Goal: Entertainment & Leisure: Consume media (video, audio)

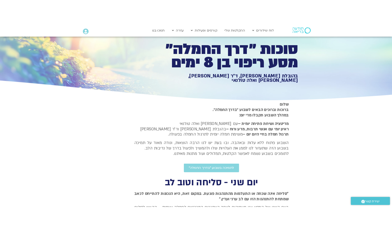
scroll to position [27, 0]
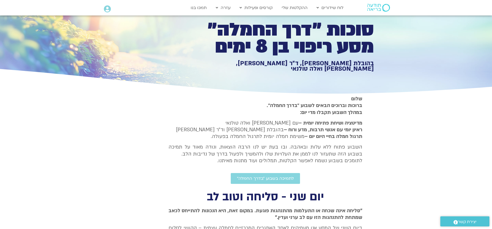
drag, startPoint x: 490, startPoint y: 225, endPoint x: 461, endPoint y: 225, distance: 29.2
click at [454, 226] on div ".st0{fill:#FFFFFF;} יצירת קשר" at bounding box center [464, 221] width 54 height 15
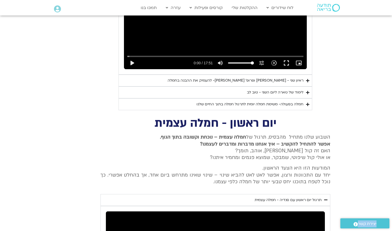
scroll to position [357, 0]
click at [285, 77] on div "ראיון שני - [PERSON_NAME] ופרופ׳ [PERSON_NAME]- להעמיק את ההבנה בחמלה" at bounding box center [236, 80] width 136 height 6
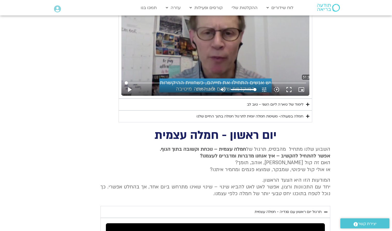
scroll to position [458, 0]
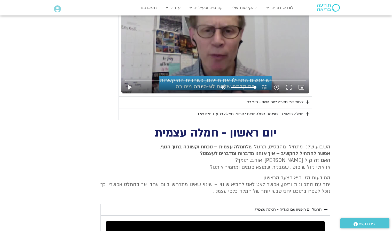
click at [292, 99] on div "לימוד של טארה ליום השני - טוב לב" at bounding box center [275, 102] width 57 height 6
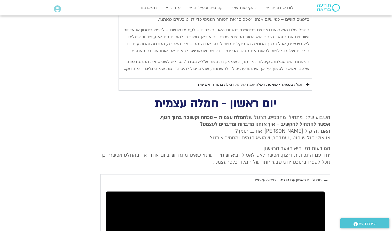
scroll to position [741, 0]
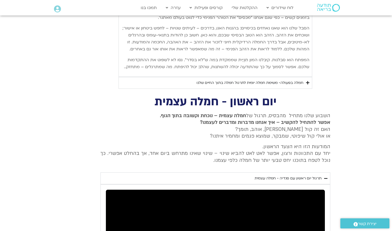
click at [292, 82] on div "חמלה בפעולה- משימת חמלה יומית לתרגול חמלה בתוך החיים שלנו" at bounding box center [249, 83] width 107 height 6
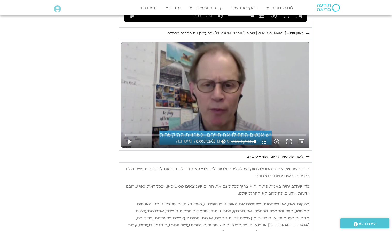
scroll to position [404, 0]
click at [129, 136] on button "play_arrow" at bounding box center [129, 142] width 12 height 12
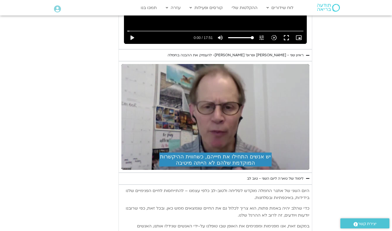
scroll to position [381, 0]
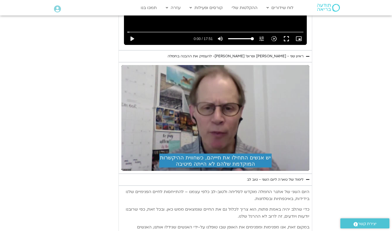
drag, startPoint x: 292, startPoint y: 39, endPoint x: 306, endPoint y: 158, distance: 119.4
click at [306, 159] on button "picture_in_picture_alt Picture-in-picture Off" at bounding box center [301, 165] width 12 height 12
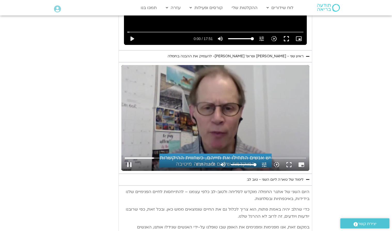
click at [160, 102] on div "Skip ad 1:48 pause 8:18 / 52:08 volume_up Mute tune Resolution Auto 720p slow_m…" at bounding box center [215, 118] width 188 height 106
click at [122, 155] on div "Accordion. Open links with Enter or Space, close with Escape, and navigate with…" at bounding box center [215, 163] width 188 height 16
click at [129, 159] on button "play_arrow" at bounding box center [129, 165] width 12 height 12
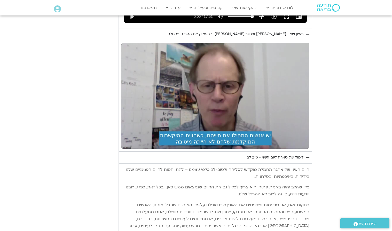
scroll to position [410, 0]
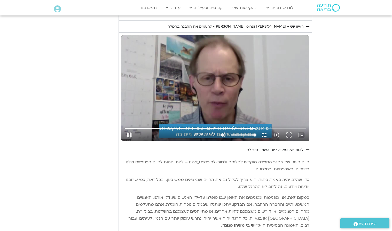
drag, startPoint x: 132, startPoint y: 126, endPoint x: 158, endPoint y: 125, distance: 25.8
click at [132, 129] on button "pause" at bounding box center [129, 135] width 12 height 12
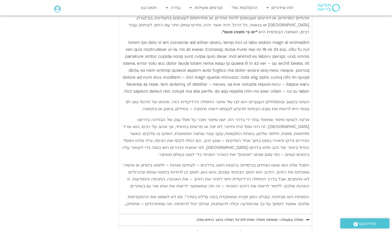
scroll to position [604, 0]
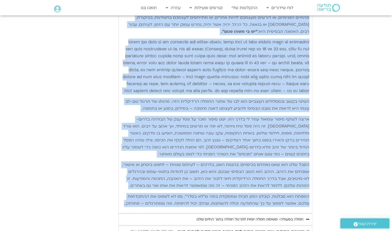
drag, startPoint x: 309, startPoint y: 57, endPoint x: 248, endPoint y: 209, distance: 164.4
click at [249, 210] on div "היום השני של אתגר החמלה מוקדש לסליחה ולטוב-לב כלפי עצמנו – להתייחסות לחיים הפני…" at bounding box center [216, 87] width 194 height 251
copy div "lore ipsu do sita conse adipi elitse doeiu-te inci utlab – etdolorem aliqu enim…"
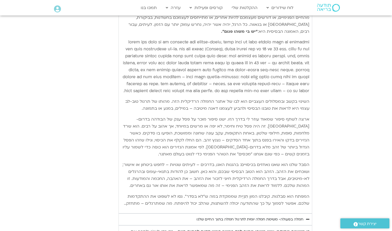
click at [279, 221] on summary "חמלה בפעולה- משימת חמלה יומית לתרגול חמלה בתוך החיים שלנו" at bounding box center [216, 220] width 194 height 12
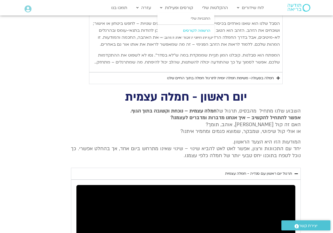
scroll to position [743, 0]
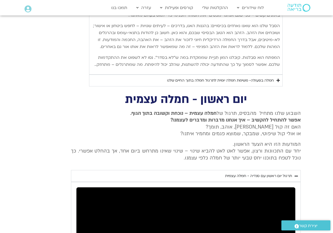
click at [223, 78] on div "חמלה בפעולה- משימת חמלה יומית לתרגול חמלה בתוך החיים שלנו" at bounding box center [220, 80] width 107 height 6
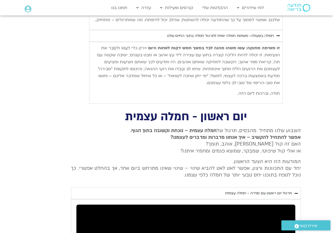
scroll to position [785, 0]
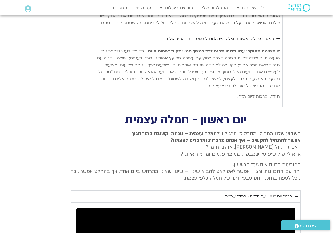
click at [279, 49] on strong "זו משימה מתוקה: עשו משהו מהנה לבד במשך חמש דקות לפחות היום –" at bounding box center [212, 51] width 136 height 6
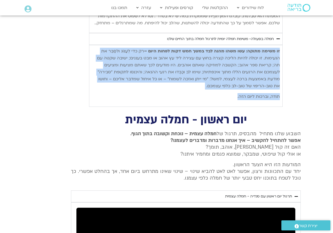
drag, startPoint x: 279, startPoint y: 49, endPoint x: 229, endPoint y: 95, distance: 68.5
click at [229, 95] on div "זו משימה מתוקה: עשו משהו מהנה לבד במשך חמש דקות לפחות היום – רק כדי לְעַנּוֹג ו…" at bounding box center [186, 74] width 188 height 52
copy div "זו משימה מתוקה: עשו משהו מהנה לבד במשך חמש דקות לפחות היום – רק כדי לְעַנּוֹג ו…"
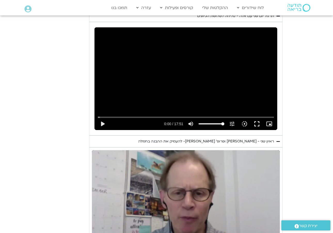
scroll to position [296, 0]
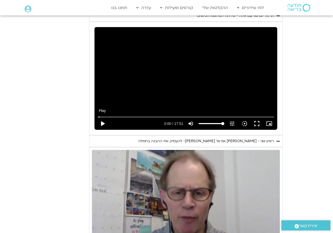
click at [103, 117] on button "play_arrow" at bounding box center [102, 123] width 12 height 12
type input "2257.02305975067"
type input "0.104314583353698"
type input "2257.02305975067"
type input "0.155358208343387"
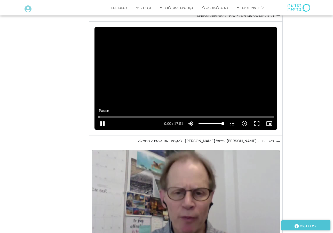
type input "2257.02305975067"
type input "0.276235082619085"
type input "2257.02305975067"
type input "0.401537166263092"
type input "2257.02305975067"
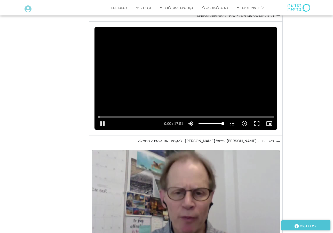
type input "0.526611333384089"
type input "2257.02305975067"
type input "0.652524167424077"
type input "2257.02305975067"
type input "0.778896542332405"
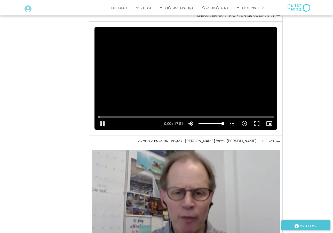
type input "2257.02305975067"
type input "0.904090542589148"
type input "2257.02305975067"
type input "1.03036754259953"
type input "2257.02305975067"
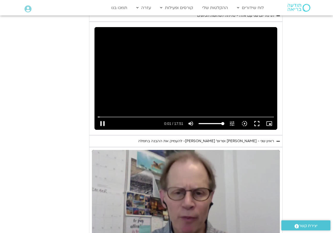
type input "1.15592120869126"
type input "2257.02305975067"
type input "1.28134412543372"
type input "2257.02305975067"
type input "1.40646775063478"
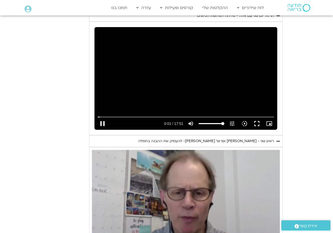
type input "2257.02305975067"
type input "1.53154120936426"
type input "2257.02305975067"
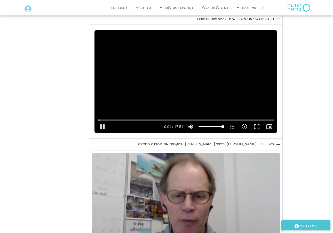
type input "1.65758941768659"
type input "2257.02305975067"
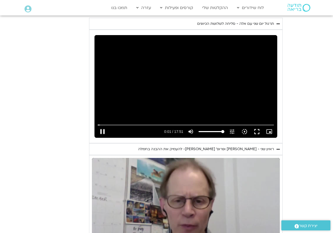
type input "1.78373675058498"
type input "2257.02305975067"
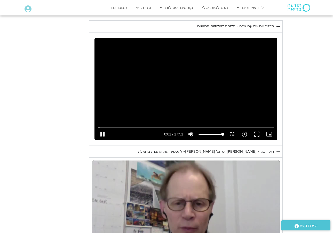
type input "1.9101741676119"
type input "2257.02305975067"
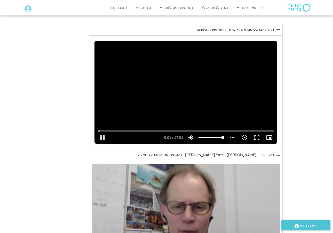
type input "2.03590995898544"
type input "2257.02305975067"
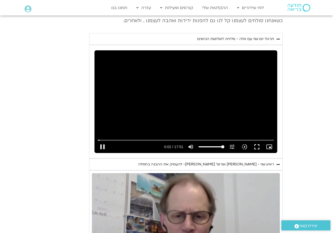
type input "2.16111604238704"
type input "2257.02305975067"
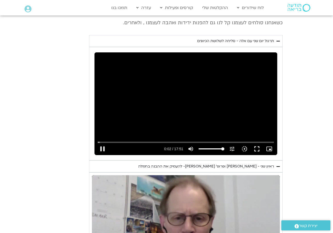
type input "2.2872610423675"
type input "2257.02305975067"
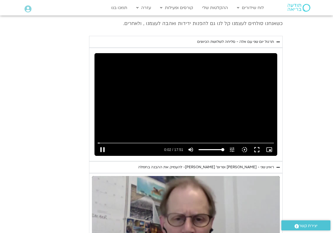
type input "2.41238691766959"
type input "2257.02305975067"
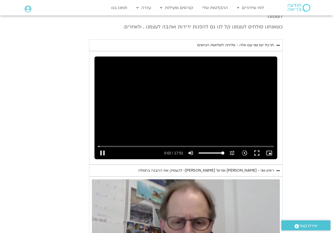
type input "2.53814341758489"
type input "2257.02305975067"
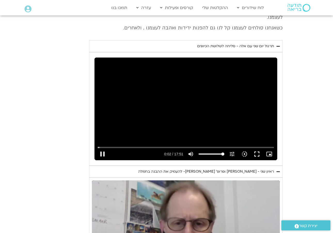
type input "2.66319670811487"
type input "2257.02305975067"
type input "2.78898445828947"
type input "2257.02305975067"
type input "2.91415899997492"
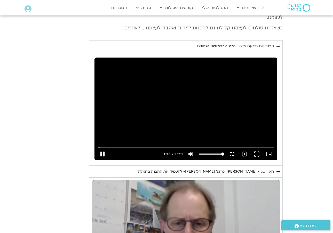
type input "2257.02305975067"
type input "3.03924816605154"
type input "2257.02305975067"
type input "3.16430104090132"
type input "2257.02305975067"
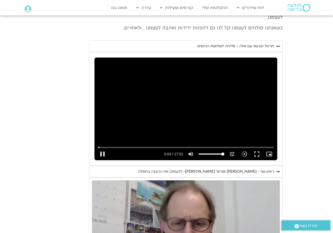
type input "3.29058420828412"
type input "2257.02305975067"
type input "3.41574637496852"
type input "2257.02305975067"
type input "3.5415737500008"
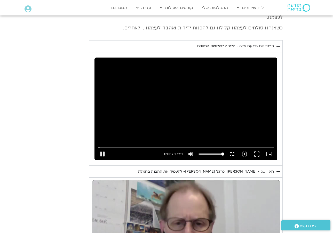
type input "2257.02305975067"
type input "3.66727716667841"
type input "2257.02305975067"
type input "3.79236950066006"
type input "2257.02305975067"
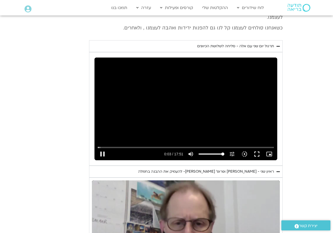
type input "3.91824633435661"
type input "2257.02305975067"
type input "4.04338787560287"
type input "2257.02305975067"
type input "4.16944387601583"
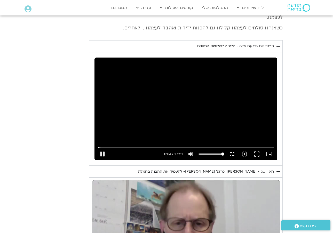
type input "2257.02305975067"
type input "4.29496183370051"
type input "2257.02305975067"
type input "4.42045970932332"
type input "2257.02305975067"
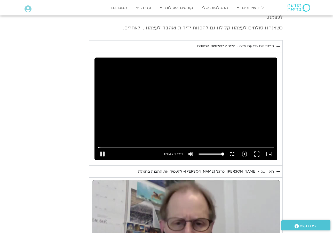
type input "4.54593225042526"
type input "2257.02305975067"
type input "4.67237150063982"
type input "2257.02305975067"
type input "4.79747083369381"
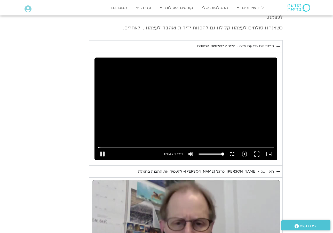
type input "2257.02305975067"
type input "4.92311237534158"
type input "2257.02305975067"
type input "5.04828812569874"
type input "2257.02305975067"
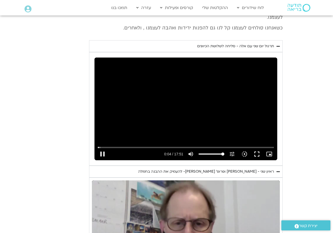
type input "5.12473429228714"
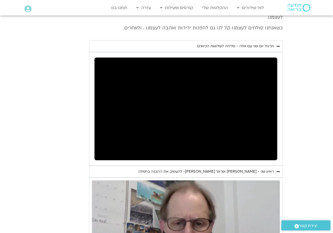
type input "2257.02305975067"
type input "237.052555709058"
type input "2257.02305975067"
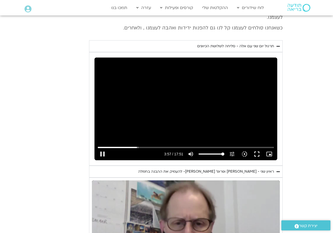
type input "237.176839709038"
type input "2257.02305975067"
type input "237.302825042094"
type input "2257.02305975067"
type input "237.428049375589"
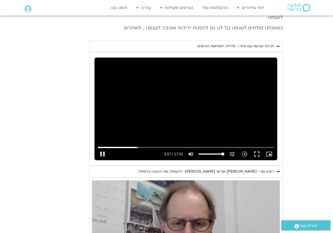
type input "2257.02305975067"
type input "237.553409083265"
type input "2257.02305975067"
type input "237.679249000682"
type input "2257.02305975067"
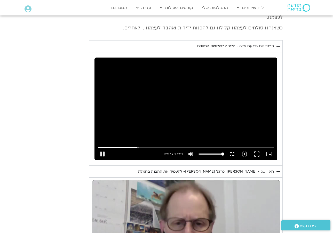
type input "237.804420667407"
type input "2257.02305975067"
type input "237.929841833381"
type input "2257.02305975067"
type input "238.05519904234"
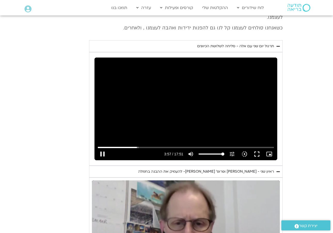
type input "2257.02305975067"
type input "238.18114241665"
type input "2257.02305975067"
type input "238.306438791978"
type input "2257.02305975067"
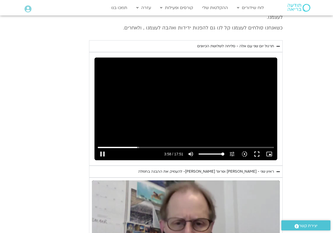
type input "238.431645875653"
type input "2257.02305975067"
type input "238.557924375062"
type input "2257.02305975067"
type input "238.687032041665"
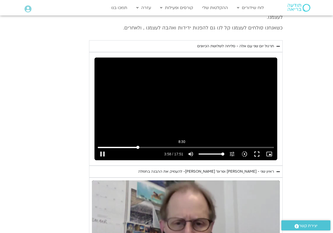
type input "2257.02305975067"
type input "238.808424042305"
type input "2257.02305975067"
type input "238.937153249995"
type input "2257.02305975067"
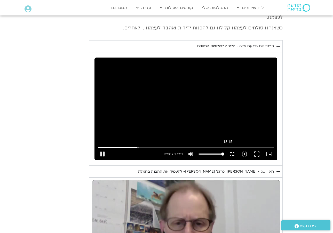
type input "239.059621083961"
type input "2257.02305975067"
type input "239.187791541913"
type input "2257.02305975067"
type input "239.310823333672"
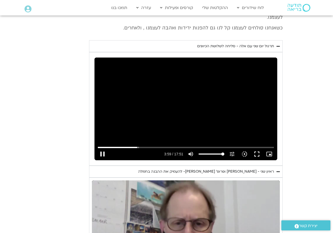
type input "2257.02305975067"
type input "239.438117625649"
type input "2257.02305975067"
type input "239.563524750658"
type input "2257.02305975067"
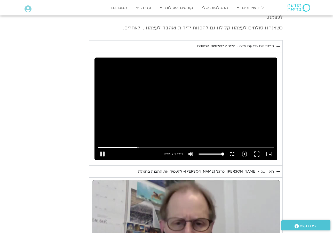
type input "239.688979999997"
type input "2257.02305975067"
type input "239.814380000068"
type input "2257.02305975067"
type input "239.939495166647"
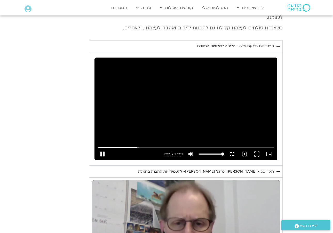
type input "2257.02305975067"
type input "240.065630709051"
type input "2257.02305975067"
type input "240.191078708991"
type input "2257.02305975067"
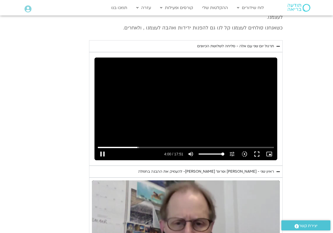
type input "240.316701417025"
type input "2257.02305975067"
type input "240.442321334024"
type input "2257.02305975067"
type input "240.568437709"
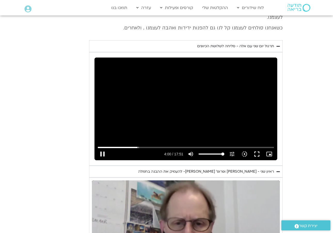
type input "2257.02305975067"
type input "240.694191791975"
type input "2257.02305975067"
type input "240.820108749966"
type input "2257.02305975067"
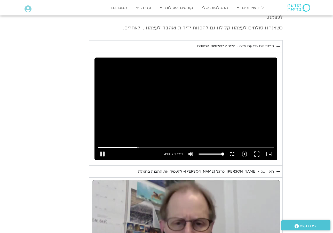
type input "240.945516166603"
type input "2257.02305975067"
type input "241.071593000261"
type input "2257.02305975067"
type input "241.197807167067"
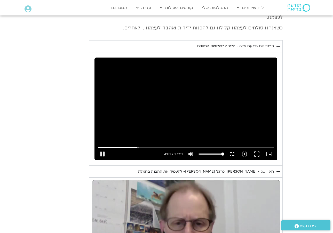
type input "2257.02305975067"
type input "241.323134458983"
type input "2257.02305975067"
type input "241.449249375377"
type input "2257.02305975067"
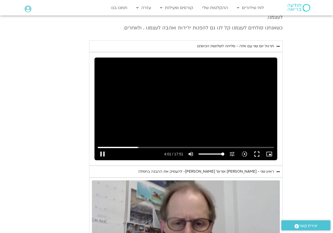
type input "241.574693375646"
type input "2257.02305975067"
type input "241.700363541595"
type input "2257.02305975067"
type input "241.825957292399"
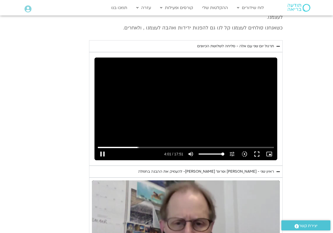
type input "2257.02305975067"
type input "241.951345833642"
type input "2257.02305975067"
type input "242.076594833947"
type input "2257.02305975067"
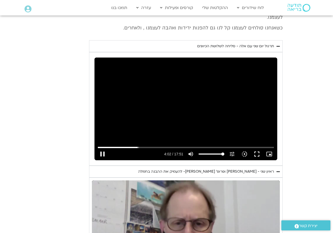
type input "242.202251458678"
type input "2257.02305975067"
type input "242.327715833699"
type input "2257.02305975067"
type input "242.452734166757"
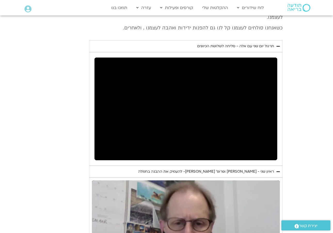
type input "2257.02305975067"
type input "242.957134000005"
type input "2257.02305975067"
type input "243.05016691699"
type input "2257.02305975067"
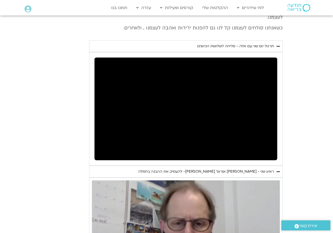
type input "243.587356500298"
type input "2257.02305975067"
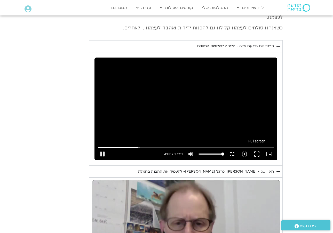
type input "243.710929000393"
type input "2257.02305975067"
type input "243.838026500714"
type input "2257.02305975067"
type input "243.961718458958"
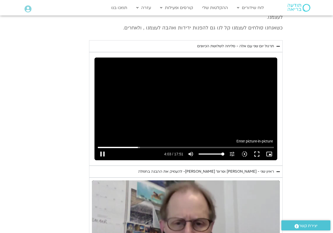
type input "2257.02305975067"
type input "244.086926833689"
type input "2257.02305975067"
type input "244.212120333985"
type input "2257.02305975067"
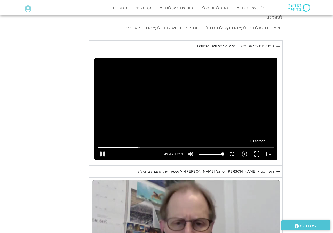
type input "244.338155208685"
type input "2257.02305975067"
type input "244.464225749988"
type input "2257.02305975067"
type input "244.58954962528"
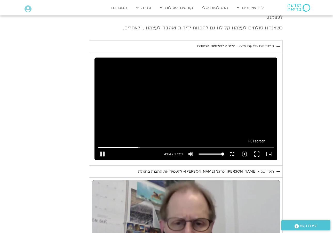
type input "2257.02305975067"
type input "244.715166750392"
type input "2257.02305975067"
type input "244.840624416629"
type input "2257.02305975067"
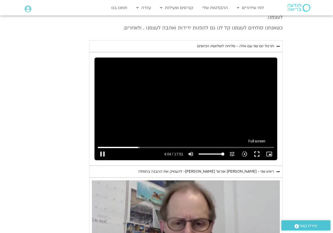
type input "244.96585862502"
click at [258, 148] on button "fullscreen" at bounding box center [257, 154] width 12 height 12
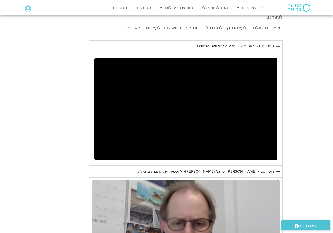
click at [271, 149] on button "picture_in_picture_alt Picture-in-picture Off" at bounding box center [269, 154] width 12 height 12
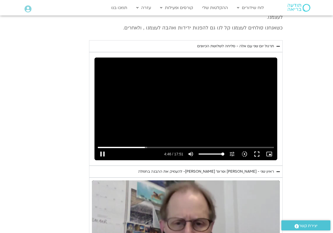
click at [264, 124] on div "Skip ad 17:25 pause 4:46 / 17:51 volume_up Mute tune Resolution Auto 720p slow_…" at bounding box center [186, 109] width 183 height 103
click at [102, 148] on button "play_arrow" at bounding box center [102, 154] width 12 height 12
click at [255, 148] on button "fullscreen" at bounding box center [257, 154] width 12 height 12
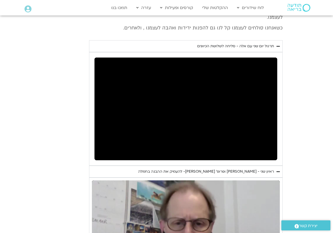
click at [271, 148] on button "picture_in_picture_alt Picture-in-picture Off" at bounding box center [269, 154] width 12 height 12
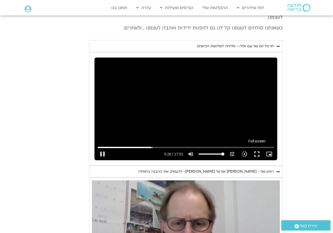
click at [259, 148] on button "fullscreen" at bounding box center [257, 154] width 12 height 12
drag, startPoint x: 261, startPoint y: 149, endPoint x: 260, endPoint y: 145, distance: 3.7
click at [260, 148] on button "fullscreen" at bounding box center [257, 154] width 12 height 12
click at [101, 148] on button "replay" at bounding box center [102, 154] width 12 height 12
click at [246, 116] on div "Skip ad 14:22 pause 0:01 / 17:51 volume_up Mute tune Resolution Auto 720p slow_…" at bounding box center [186, 109] width 183 height 103
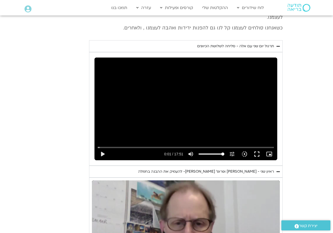
click at [112, 148] on div "Accordion. Open links with Enter or Space, close with Escape, and navigate with…" at bounding box center [136, 154] width 54 height 12
drag, startPoint x: 98, startPoint y: 138, endPoint x: 93, endPoint y: 137, distance: 4.8
click at [93, 137] on div "נא להזין כתובת אימייל כדי לצפות בסרטון. אני מאשר/ת קבלת מידע למייל ולנייד צפייה…" at bounding box center [186, 109] width 188 height 108
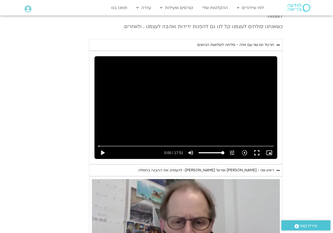
scroll to position [266, 0]
